Goal: Find specific page/section: Find specific page/section

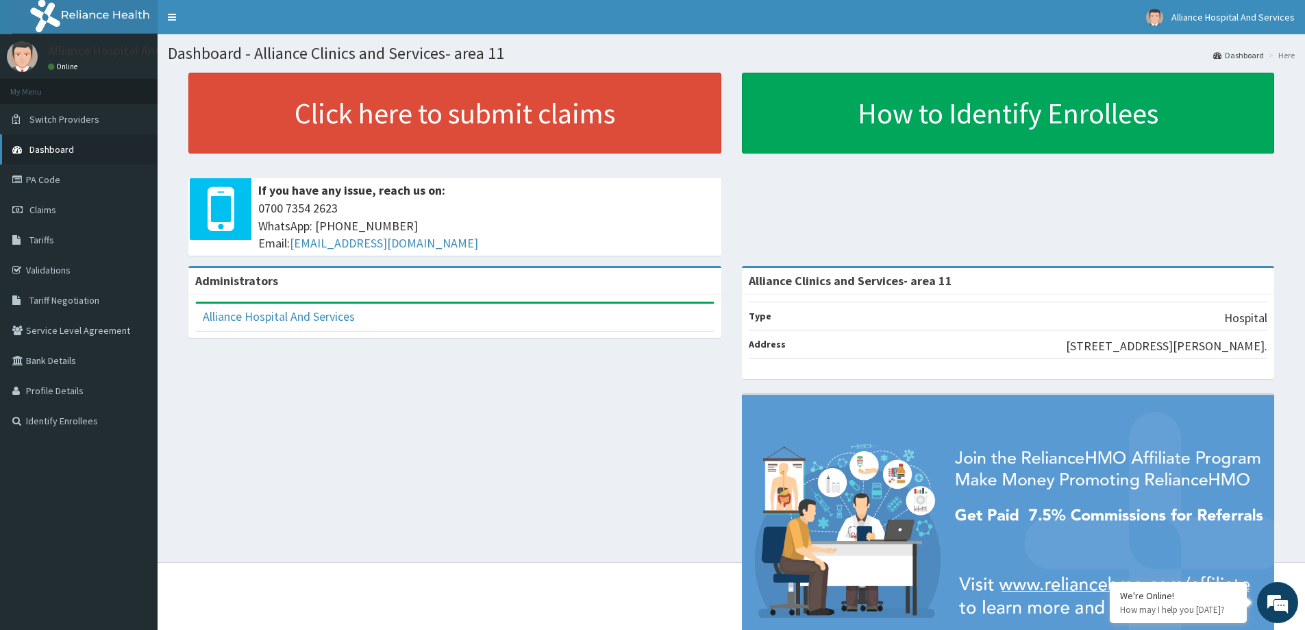
click at [64, 151] on span "Dashboard" at bounding box center [51, 149] width 45 height 12
click at [82, 150] on link "Dashboard" at bounding box center [79, 149] width 158 height 30
click at [48, 149] on span "Dashboard" at bounding box center [51, 149] width 45 height 12
click at [62, 183] on link "PA Code" at bounding box center [79, 179] width 158 height 30
